Goal: Check status

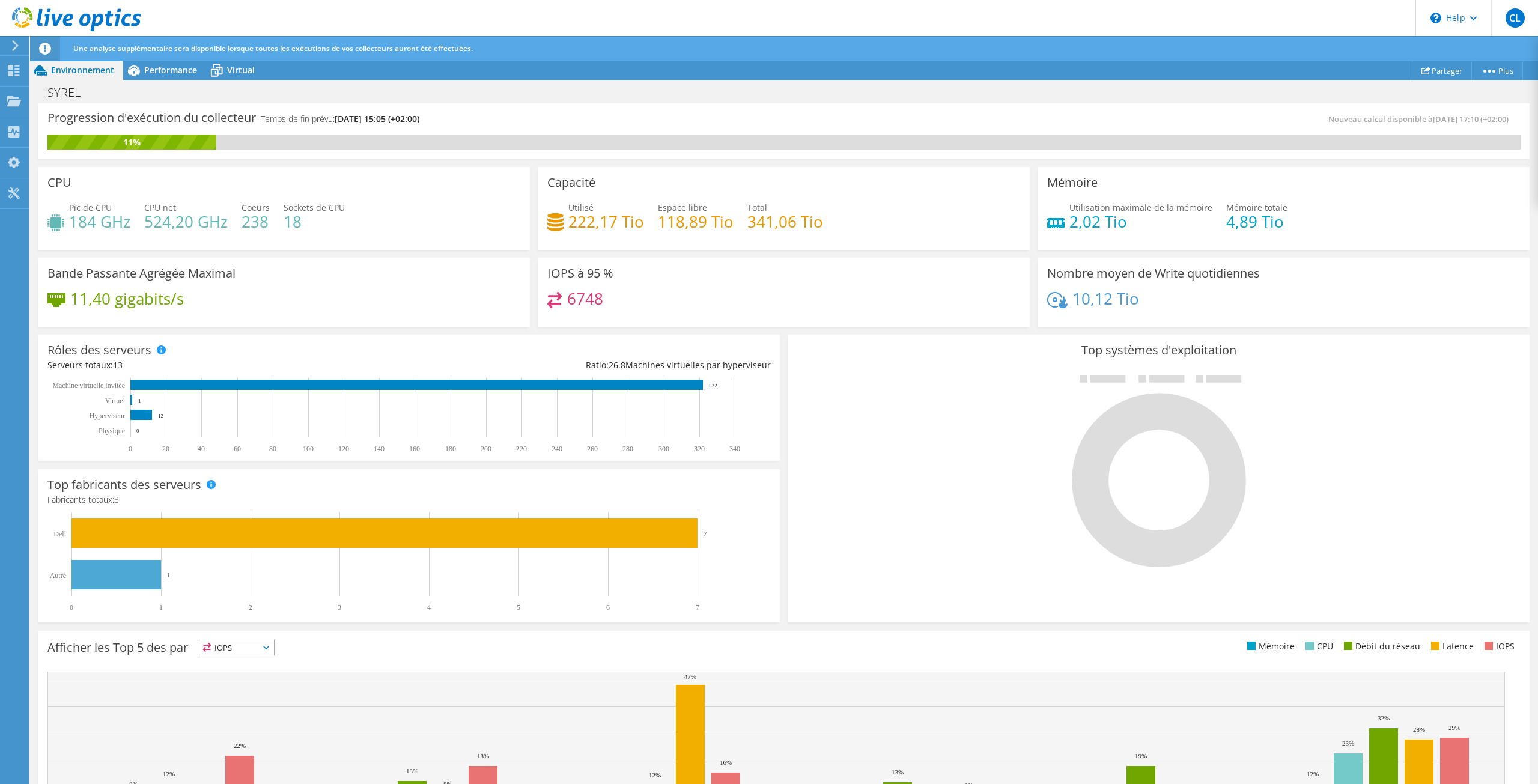
scroll to position [122, 0]
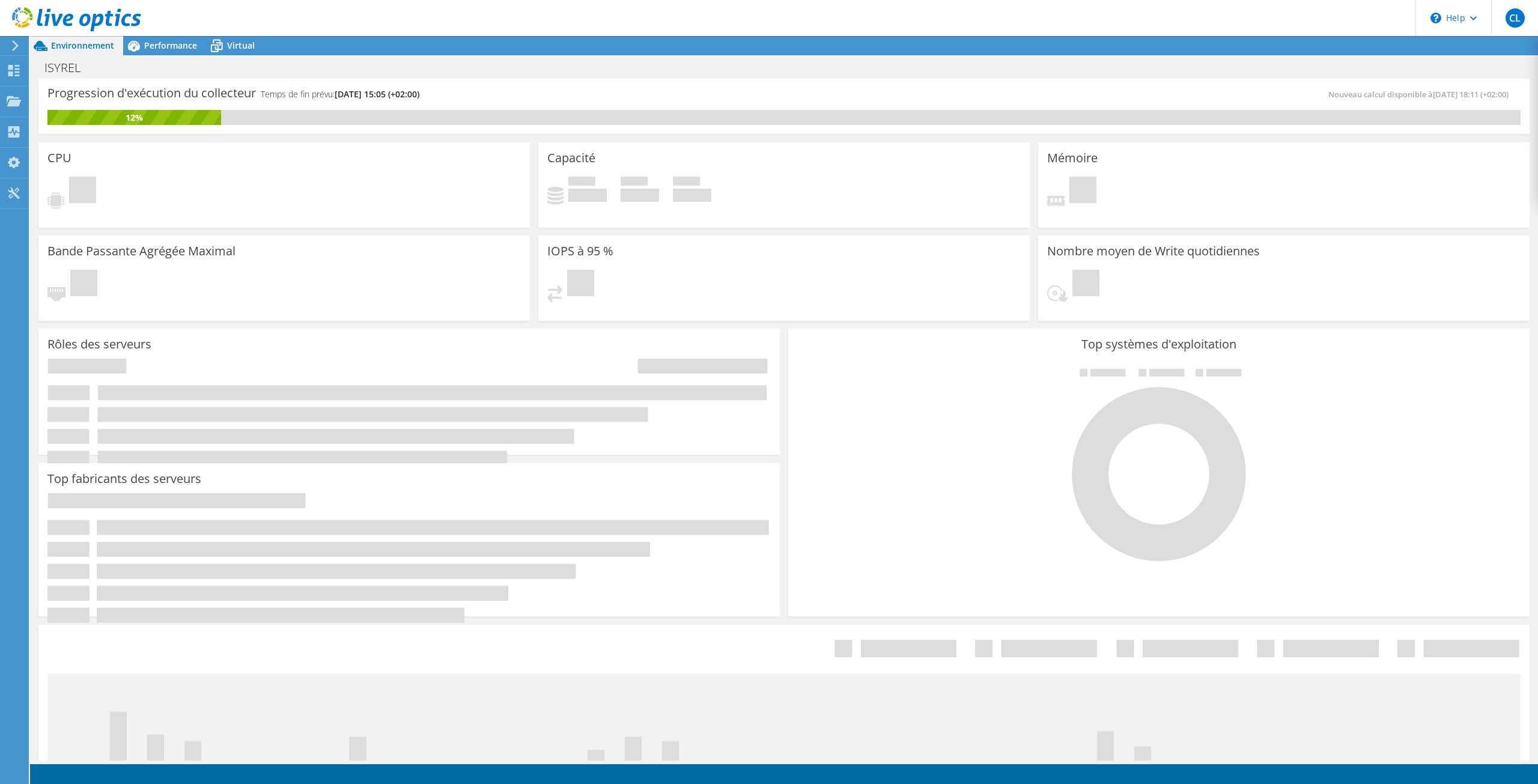
click at [493, 490] on div at bounding box center [409, 568] width 723 height 162
click at [16, 67] on icon at bounding box center [14, 71] width 14 height 11
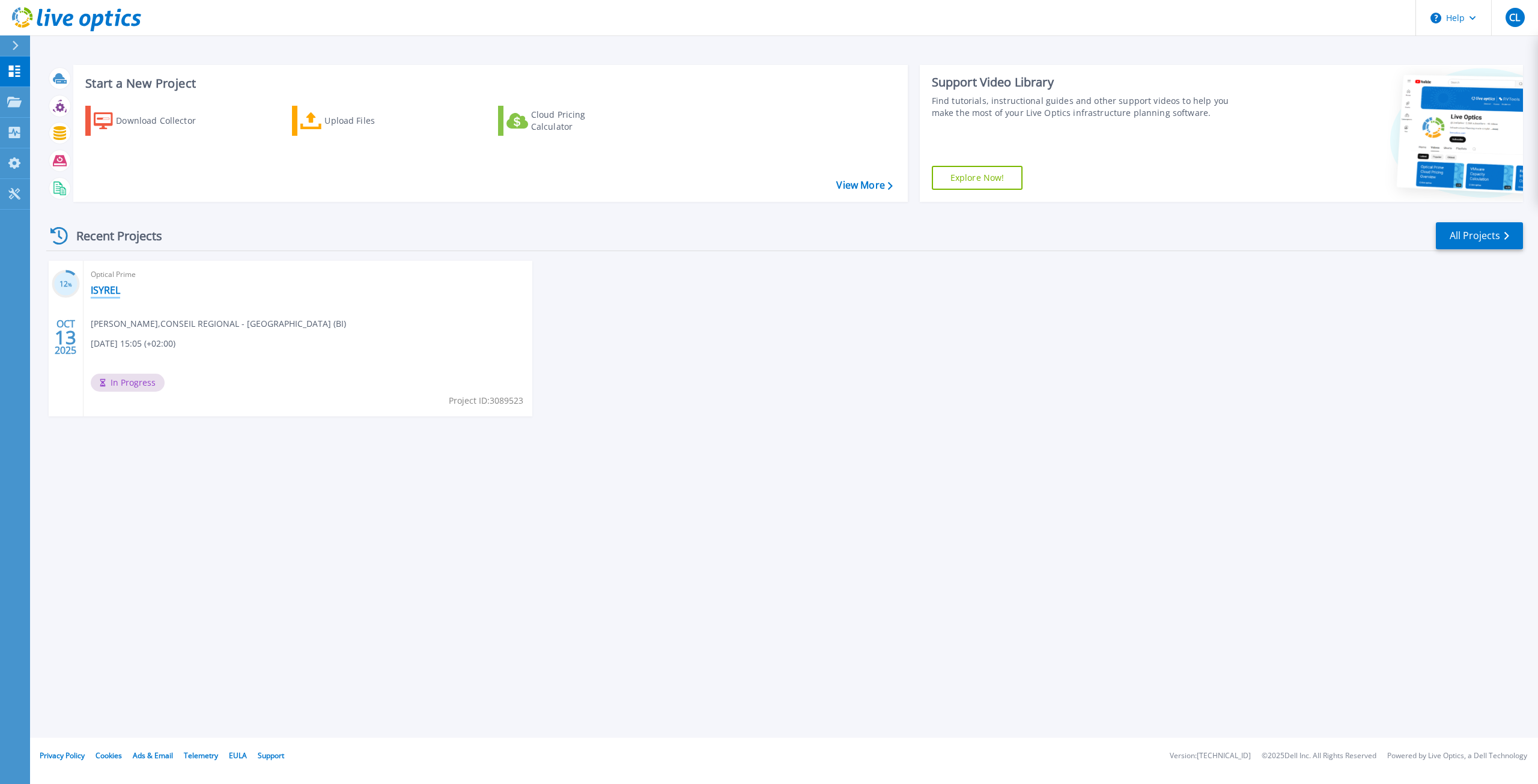
click at [110, 284] on link "ISYREL" at bounding box center [105, 290] width 29 height 12
